Goal: Register for event/course

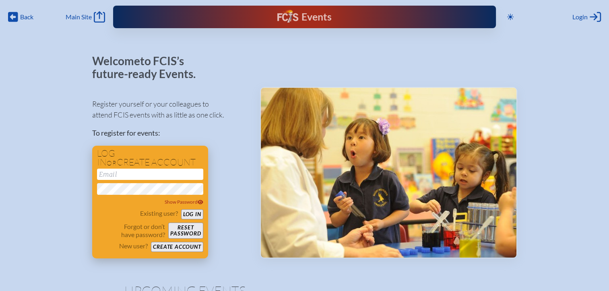
type input "[EMAIL_ADDRESS][DOMAIN_NAME]"
click at [199, 213] on button "Log in" at bounding box center [192, 214] width 22 height 10
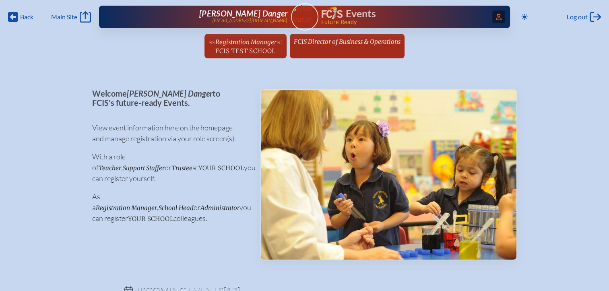
click at [498, 20] on span "Access Users..." at bounding box center [498, 16] width 13 height 13
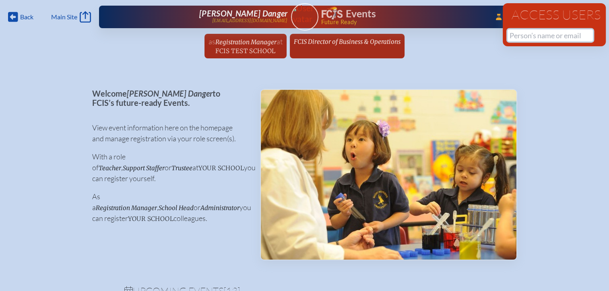
click at [515, 39] on input "text" at bounding box center [550, 35] width 85 height 12
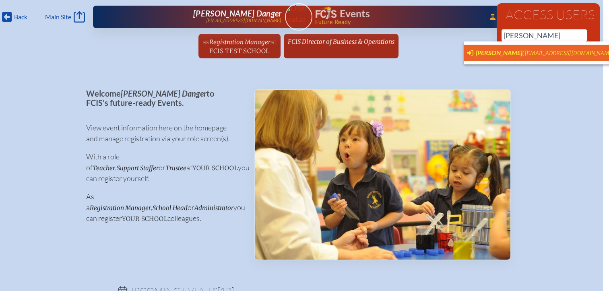
click at [489, 54] on span "[PERSON_NAME]" at bounding box center [499, 53] width 46 height 8
type input "[EMAIL_ADDRESS][DOMAIN_NAME]"
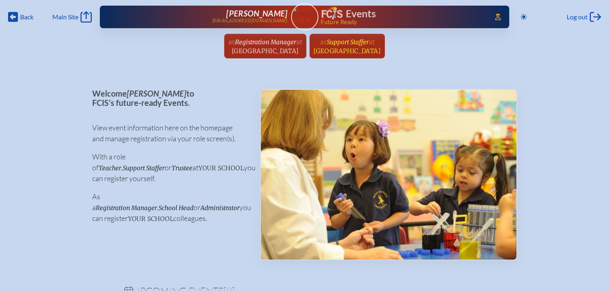
click at [361, 52] on span "[GEOGRAPHIC_DATA]" at bounding box center [347, 51] width 67 height 8
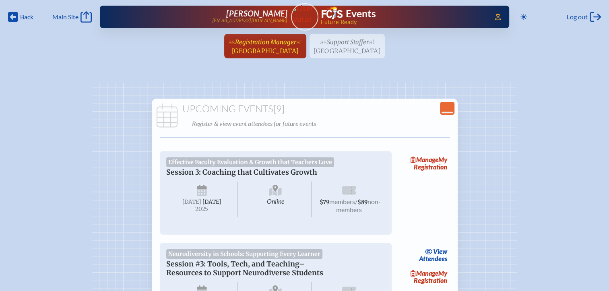
click at [274, 46] on span "at [GEOGRAPHIC_DATA]" at bounding box center [267, 46] width 70 height 18
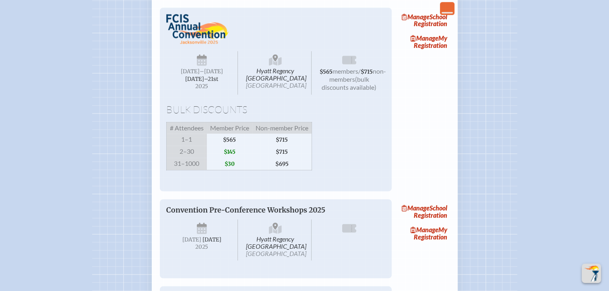
scroll to position [644, 0]
click at [436, 51] on link "Manage My Registration" at bounding box center [424, 41] width 52 height 19
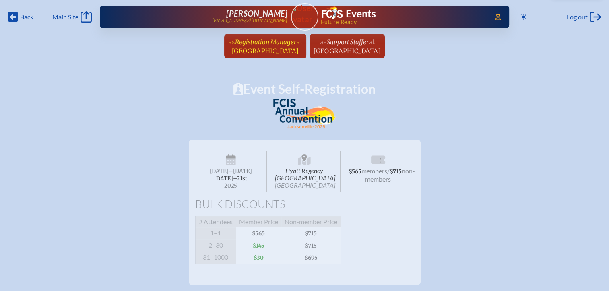
click at [276, 56] on link "as Registration Manager at [GEOGRAPHIC_DATA] since [DATE]" at bounding box center [265, 46] width 80 height 25
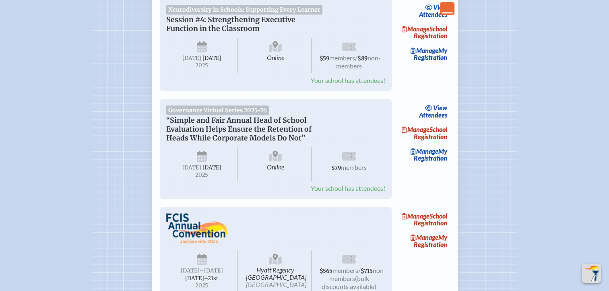
scroll to position [523, 0]
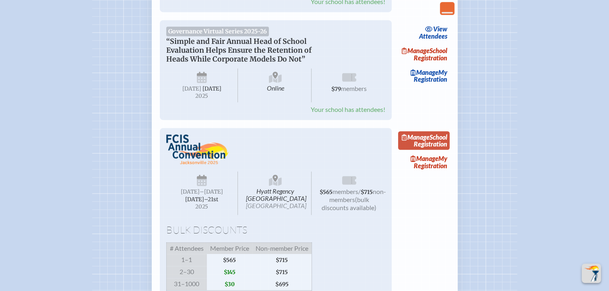
click at [442, 150] on link "Manage School Registration" at bounding box center [424, 140] width 52 height 19
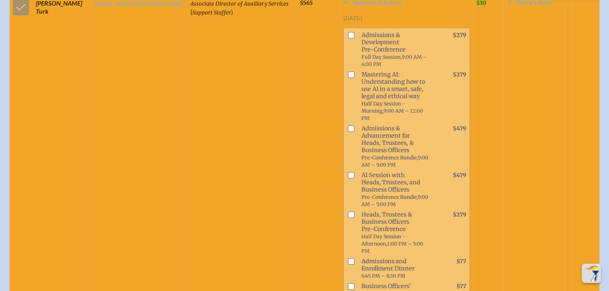
scroll to position [36503, 0]
